Goal: Task Accomplishment & Management: Manage account settings

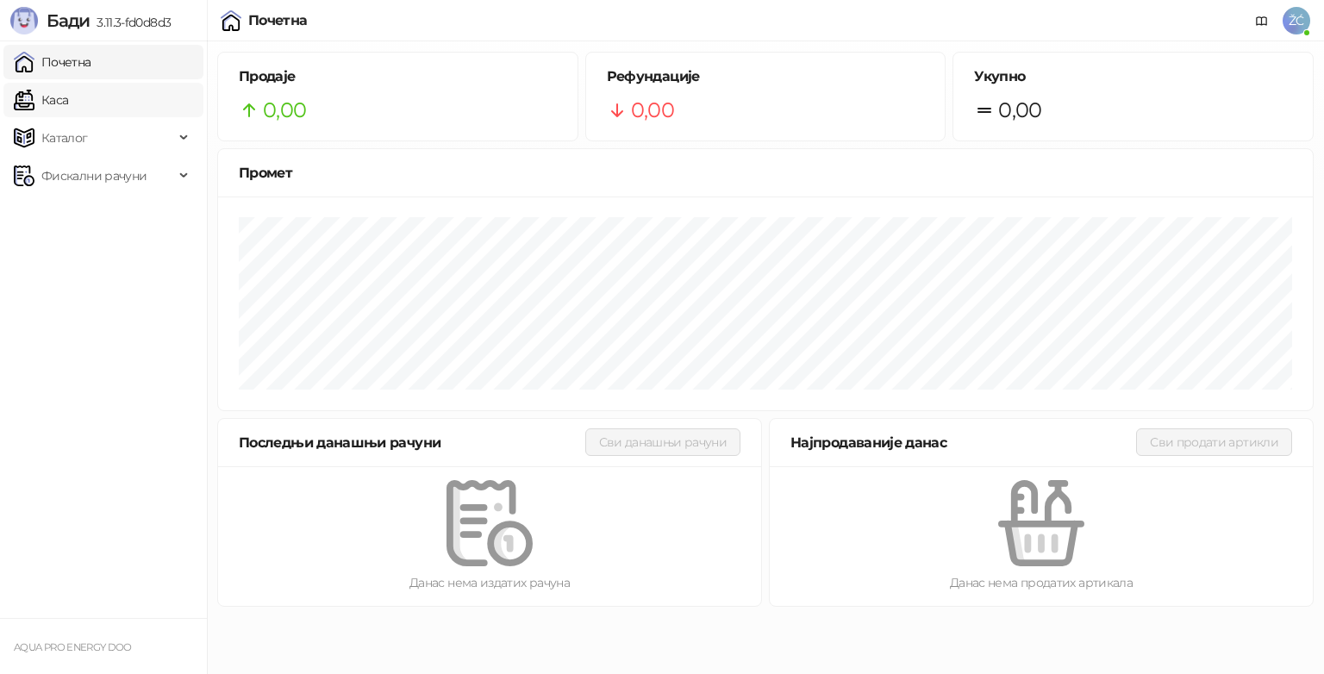
click at [66, 100] on link "Каса" at bounding box center [41, 100] width 54 height 34
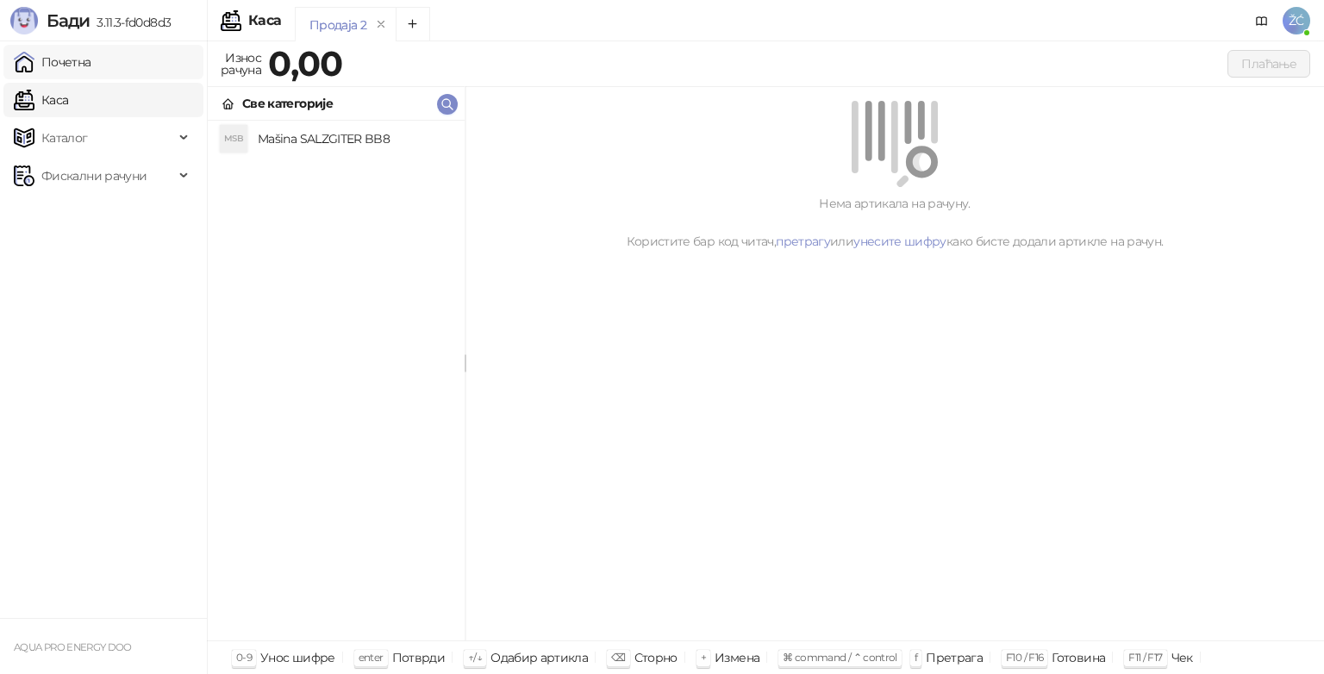
click at [72, 60] on link "Почетна" at bounding box center [53, 62] width 78 height 34
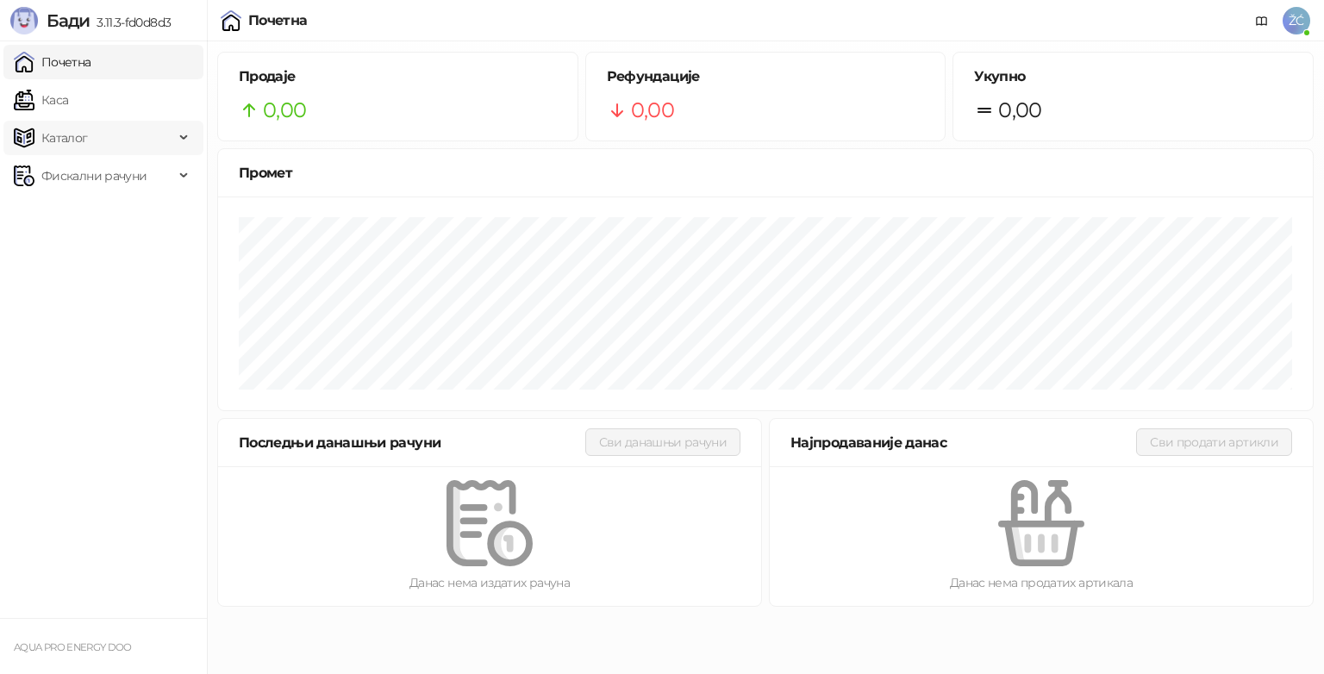
click at [83, 139] on span "Каталог" at bounding box center [64, 138] width 47 height 34
click at [112, 179] on link "Робне марке" at bounding box center [73, 176] width 104 height 34
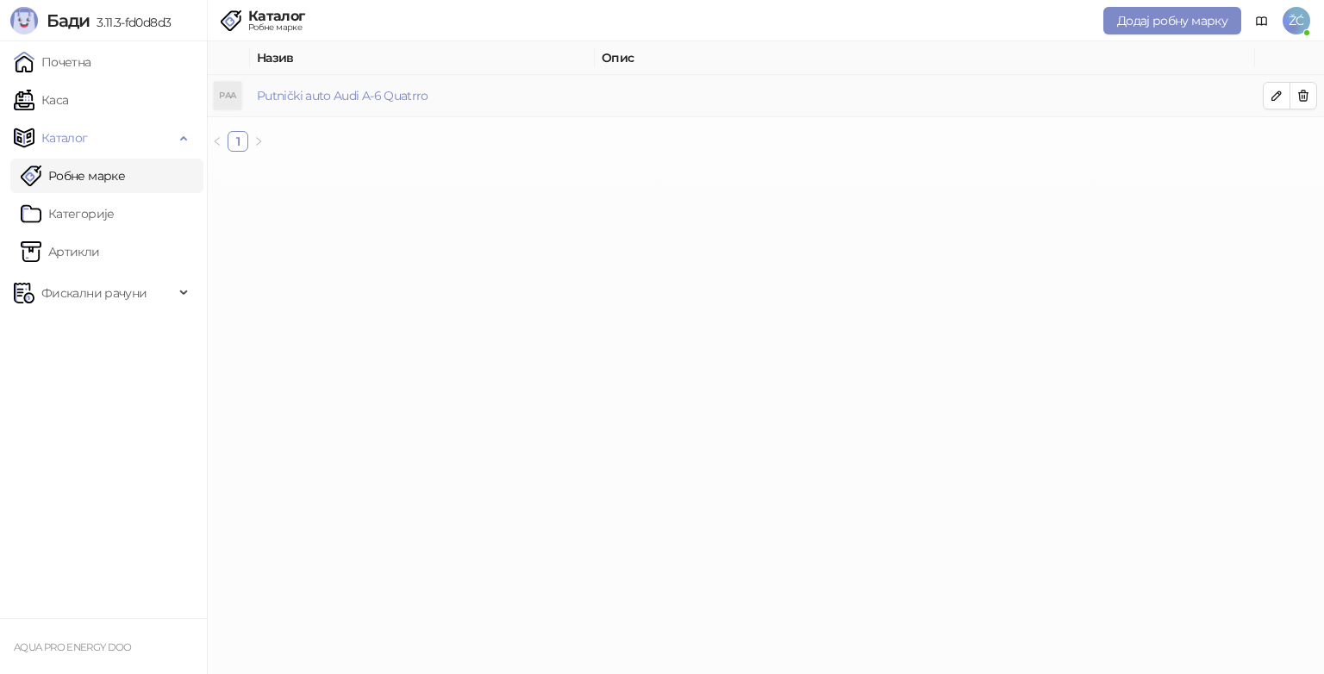
click at [369, 104] on td "Putnički auto Audi A-6 Quatrro" at bounding box center [422, 96] width 345 height 42
click at [396, 94] on link "Putnički auto Audi A-6 Quatrro" at bounding box center [343, 96] width 172 height 16
click at [1276, 91] on icon "button" at bounding box center [1277, 96] width 14 height 14
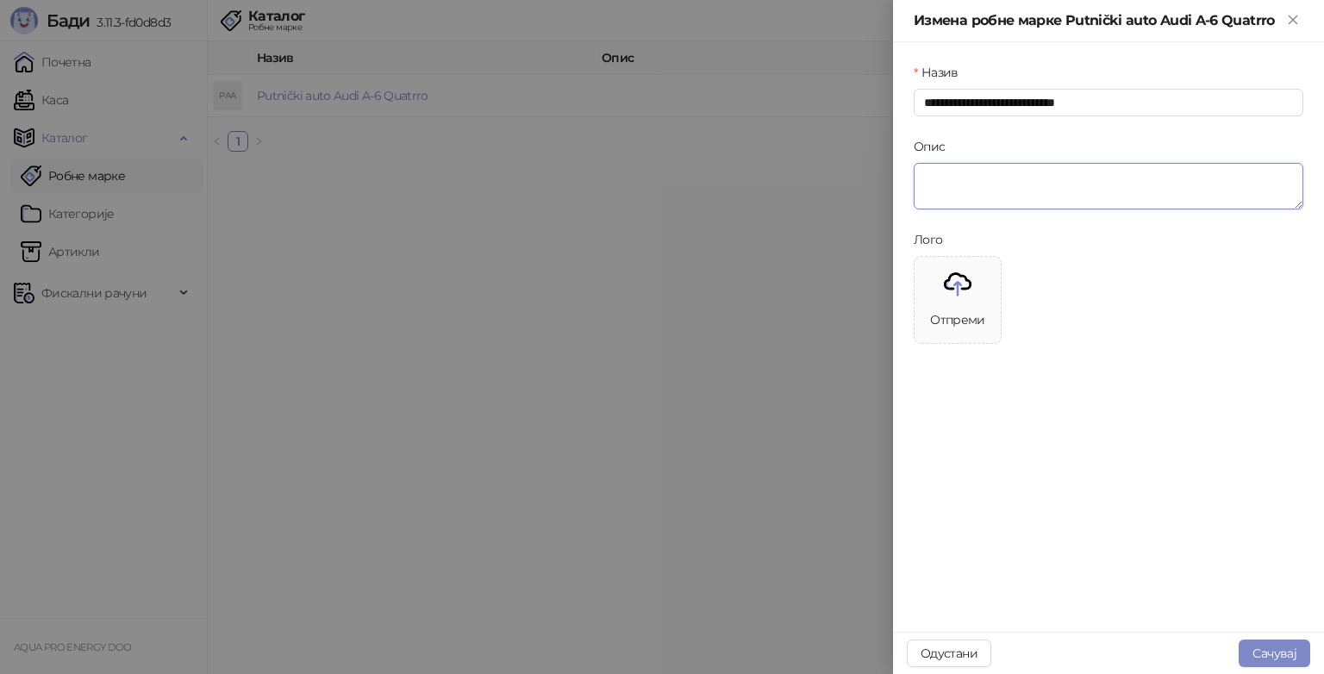
click at [991, 191] on textarea "Опис" at bounding box center [1109, 186] width 390 height 47
click at [1039, 187] on textarea "Опис" at bounding box center [1109, 186] width 390 height 47
paste textarea "**********"
type textarea "**********"
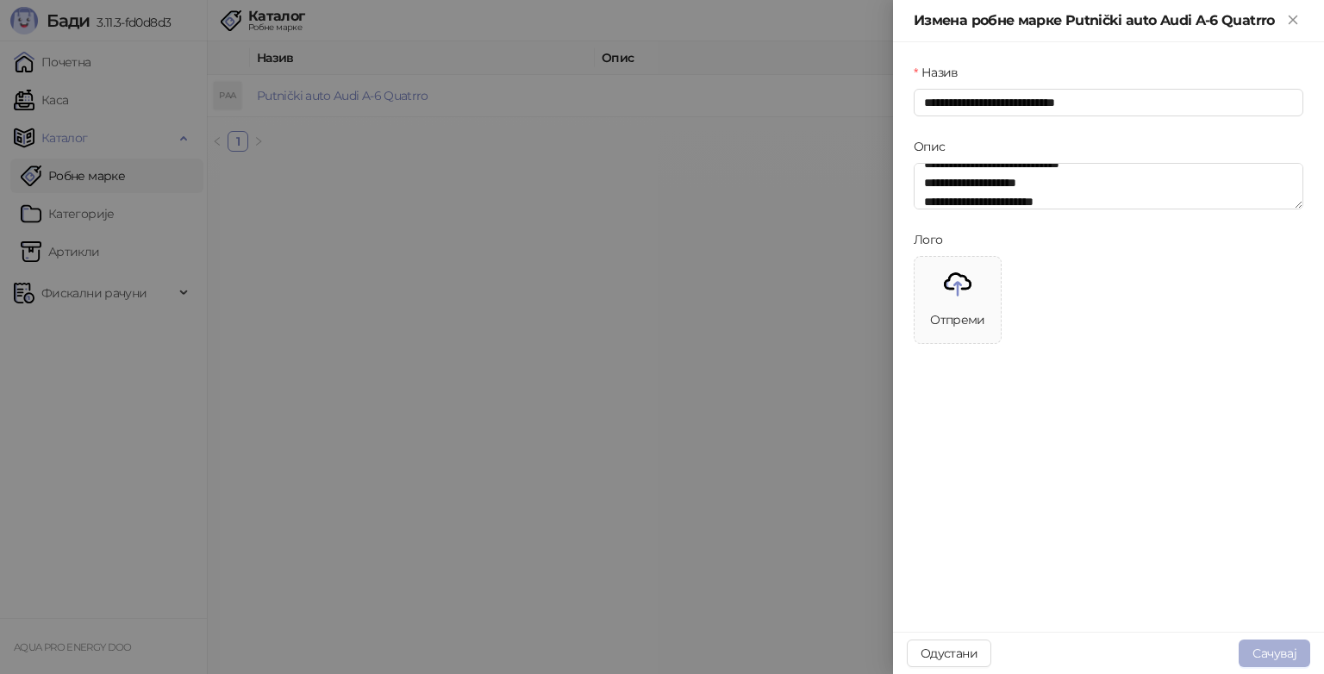
click at [1289, 648] on button "Сачувај" at bounding box center [1275, 654] width 72 height 28
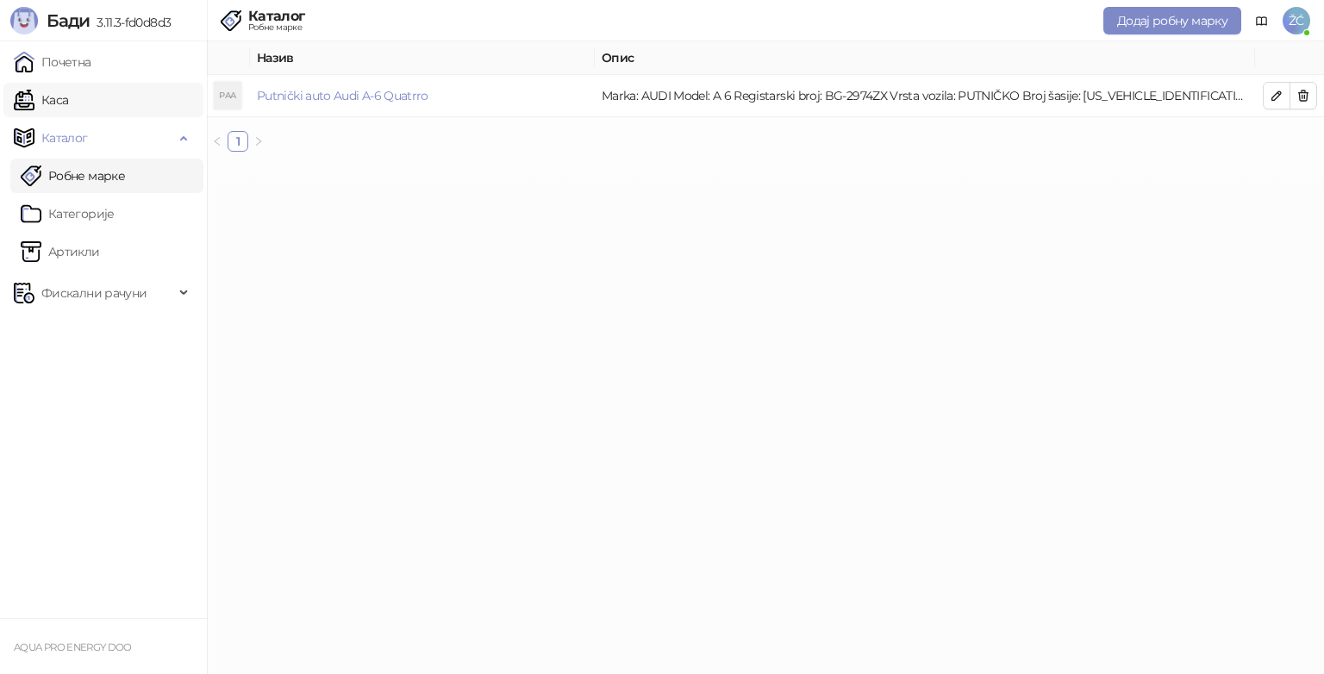
click at [68, 100] on link "Каса" at bounding box center [41, 100] width 54 height 34
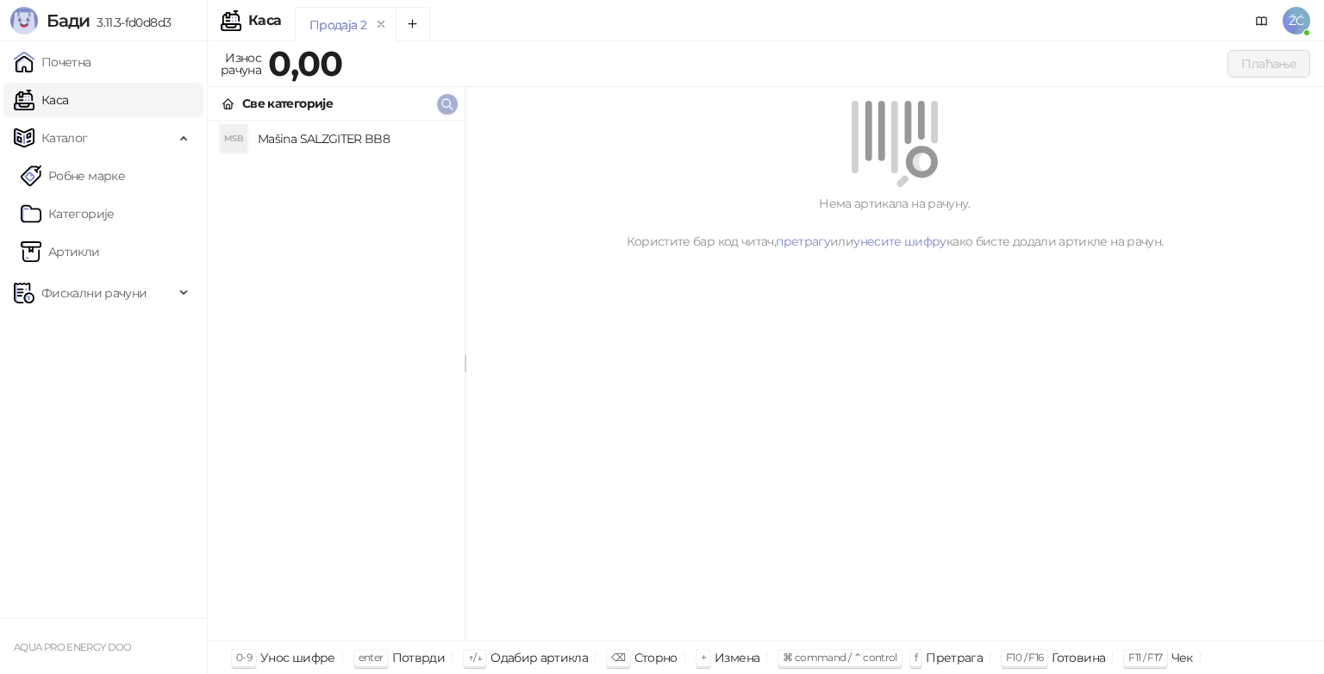
click at [449, 97] on icon "button" at bounding box center [447, 104] width 14 height 14
